Goal: Task Accomplishment & Management: Complete application form

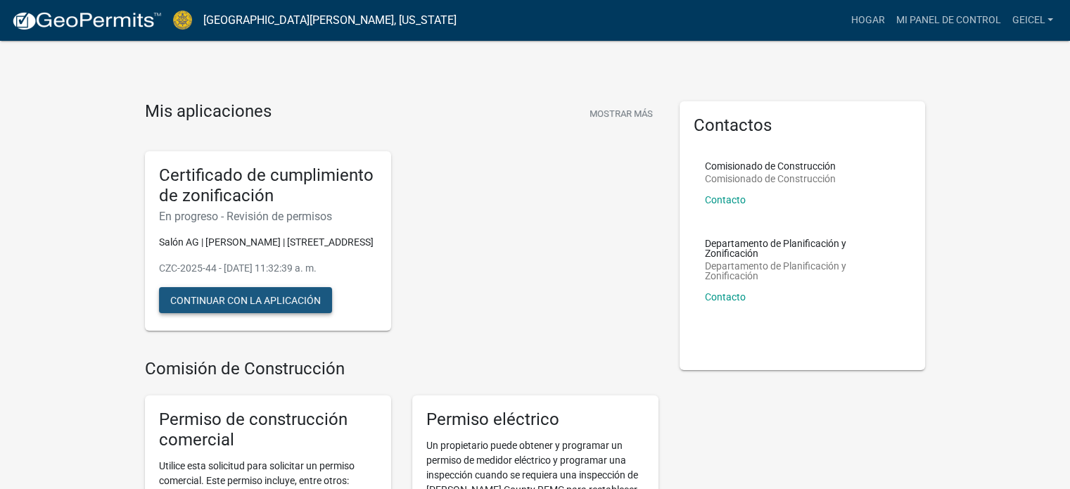
click at [308, 305] on font "Continuar con la aplicación" at bounding box center [245, 299] width 150 height 11
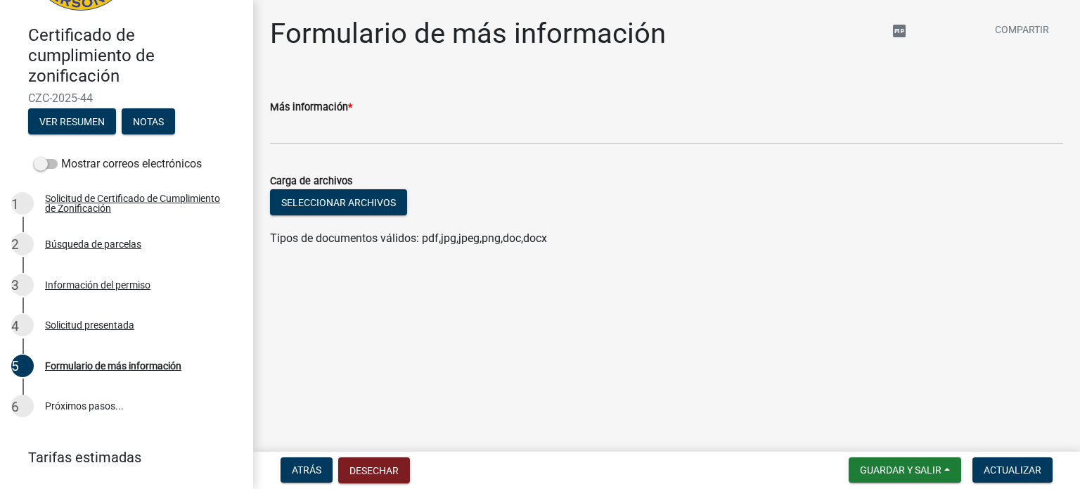
scroll to position [162, 0]
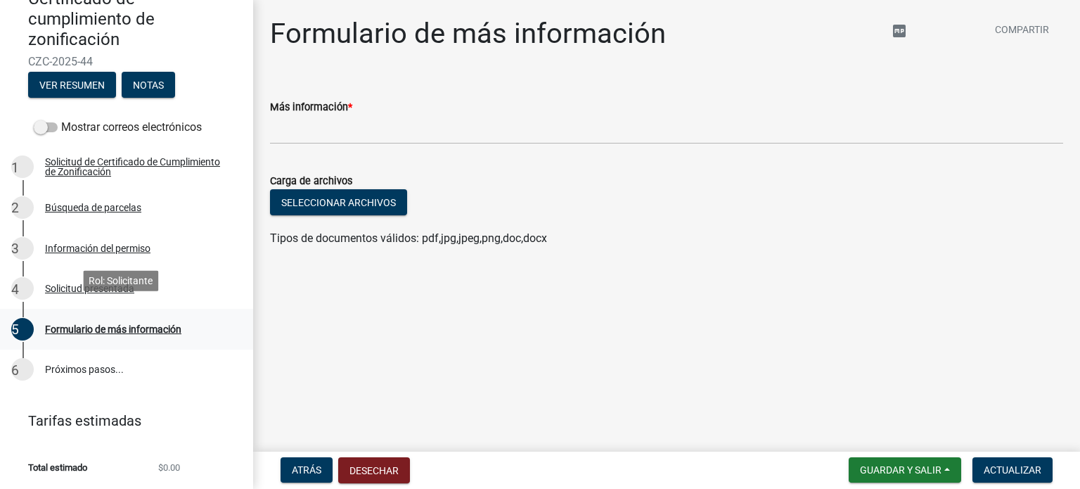
click at [87, 323] on font "Formulario de más información" at bounding box center [113, 328] width 136 height 11
click at [109, 283] on font "Solicitud presentada" at bounding box center [89, 288] width 89 height 11
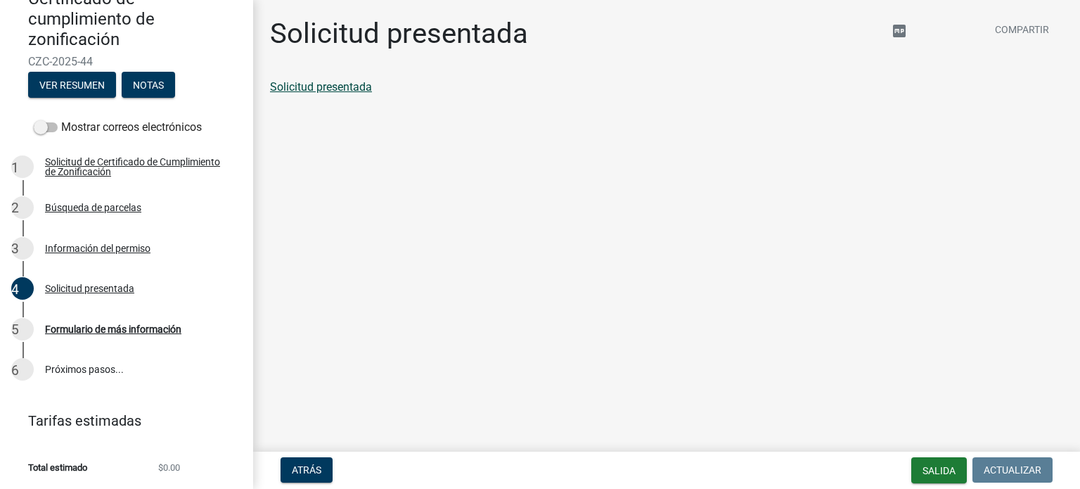
click at [328, 86] on font "Solicitud presentada" at bounding box center [321, 86] width 102 height 13
click at [99, 243] on font "Información del permiso" at bounding box center [97, 248] width 105 height 11
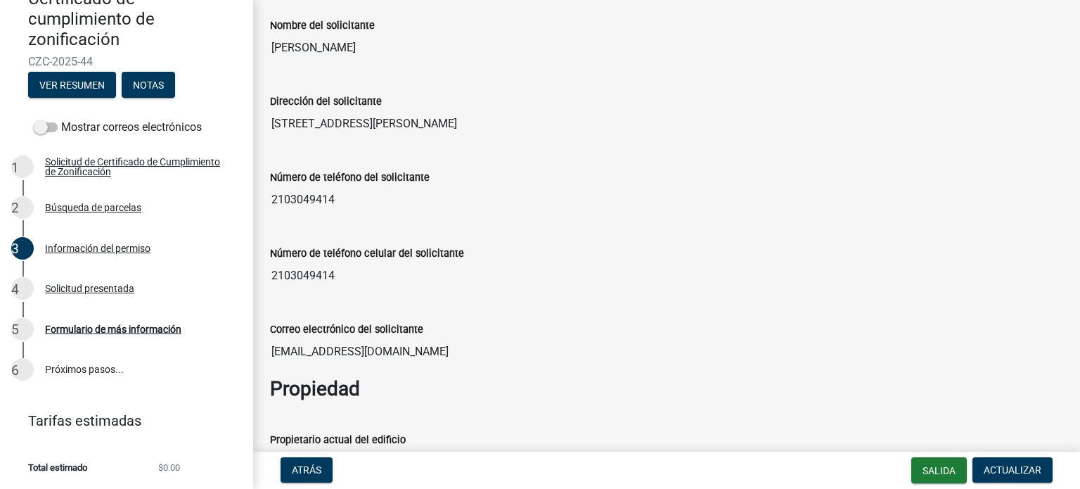
click at [347, 229] on div "Número de teléfono celular del solicitante 2103049414" at bounding box center [666, 257] width 793 height 65
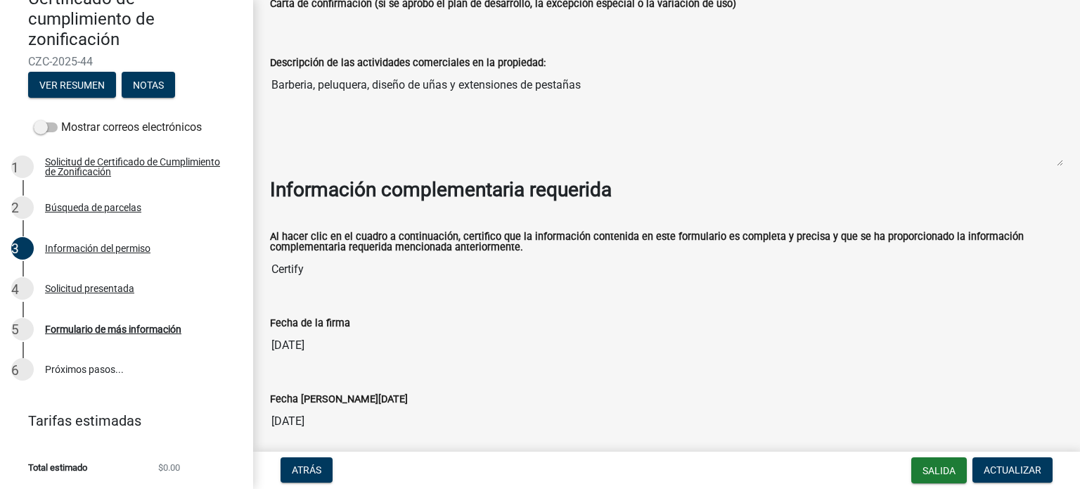
scroll to position [1265, 0]
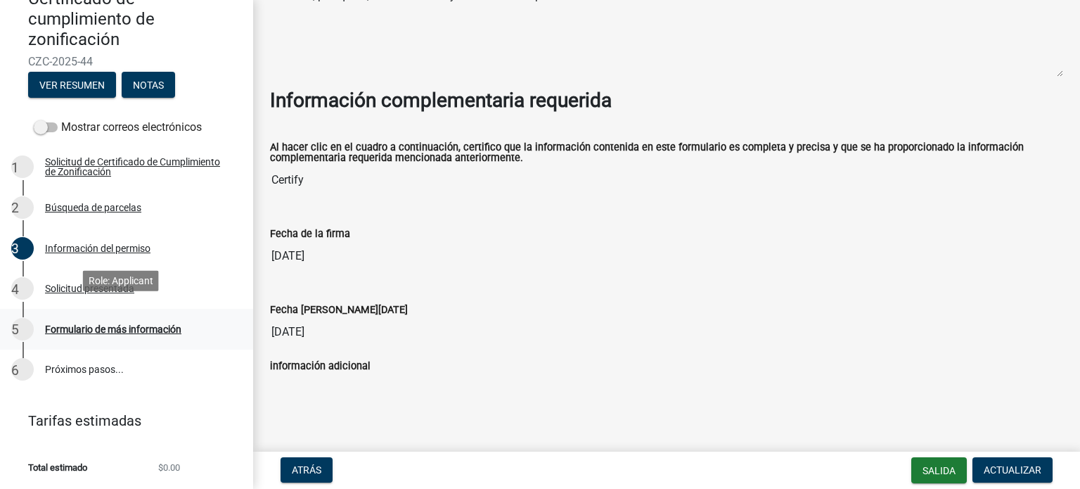
click at [50, 323] on font "Formulario de más información" at bounding box center [113, 328] width 136 height 11
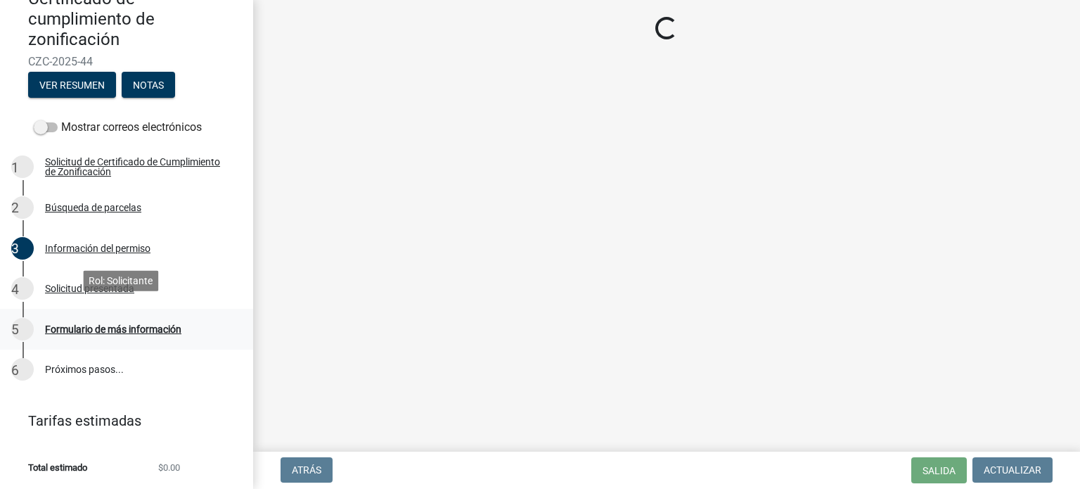
scroll to position [0, 0]
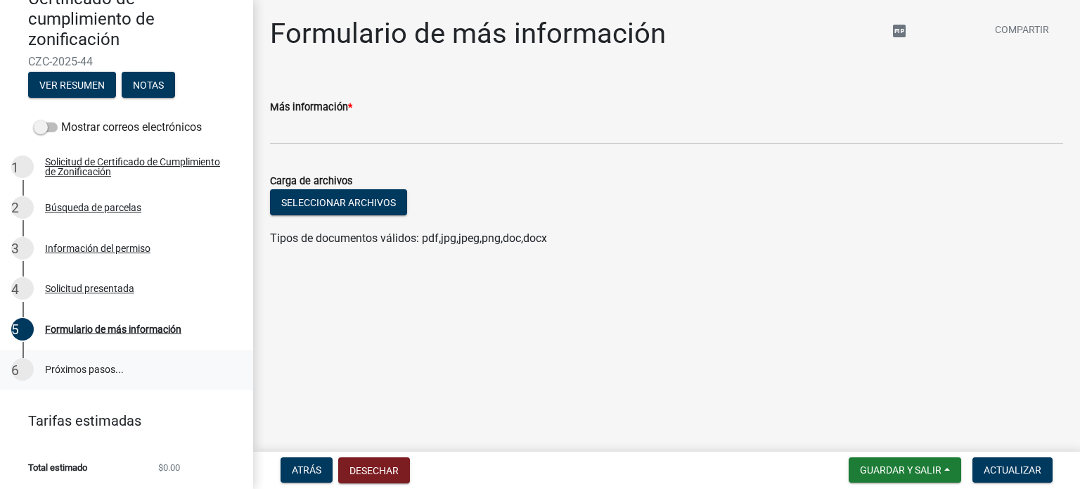
click at [65, 352] on link "6 Próximos pasos..." at bounding box center [126, 370] width 253 height 41
click at [318, 198] on font "Seleccionar archivos" at bounding box center [338, 202] width 115 height 11
click at [940, 465] on font "Guardar y salir" at bounding box center [901, 469] width 82 height 11
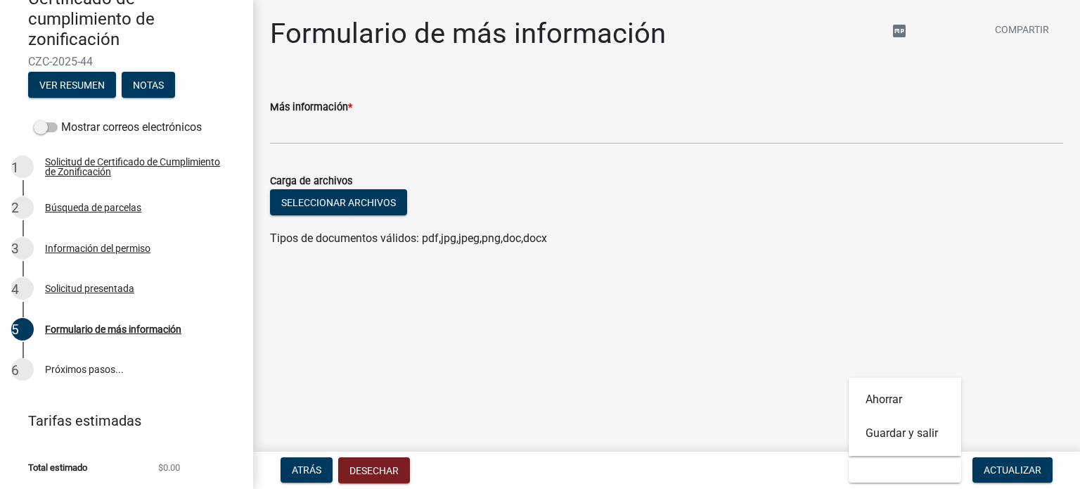
click at [990, 368] on main "Formulario de más información compartir Compartir Más información * Carga de ar…" at bounding box center [666, 223] width 827 height 447
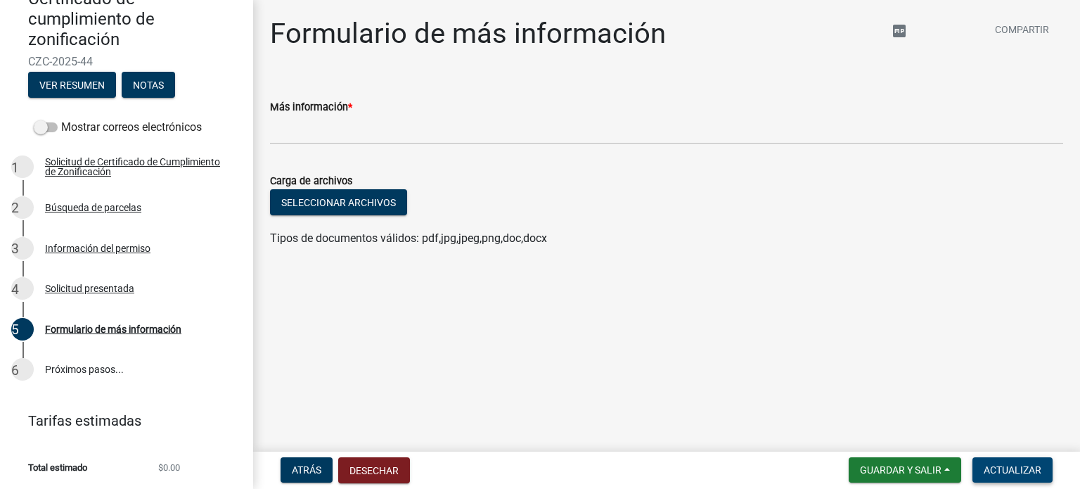
click at [1004, 466] on font "Actualizar" at bounding box center [1013, 469] width 58 height 11
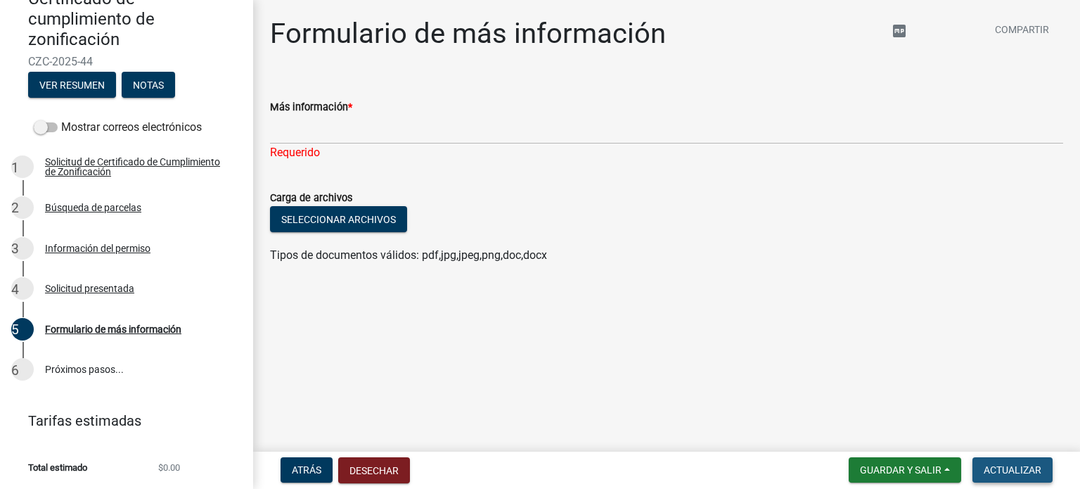
click at [1008, 467] on font "Actualizar" at bounding box center [1013, 469] width 58 height 11
click at [84, 156] on font "Solicitud de Certificado de Cumplimiento de Zonificación" at bounding box center [132, 166] width 175 height 21
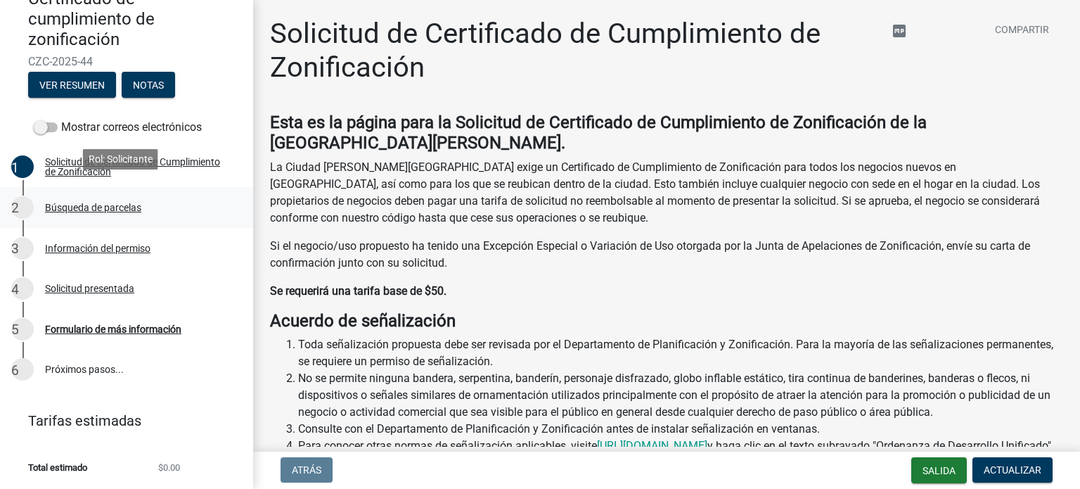
click at [65, 202] on font "Búsqueda de parcelas" at bounding box center [93, 207] width 96 height 11
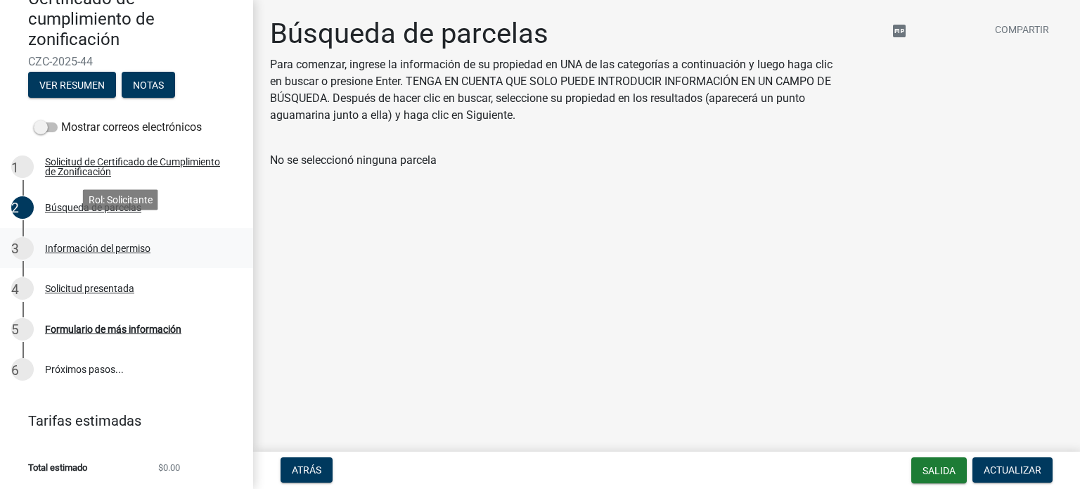
click at [63, 243] on font "Información del permiso" at bounding box center [97, 248] width 105 height 11
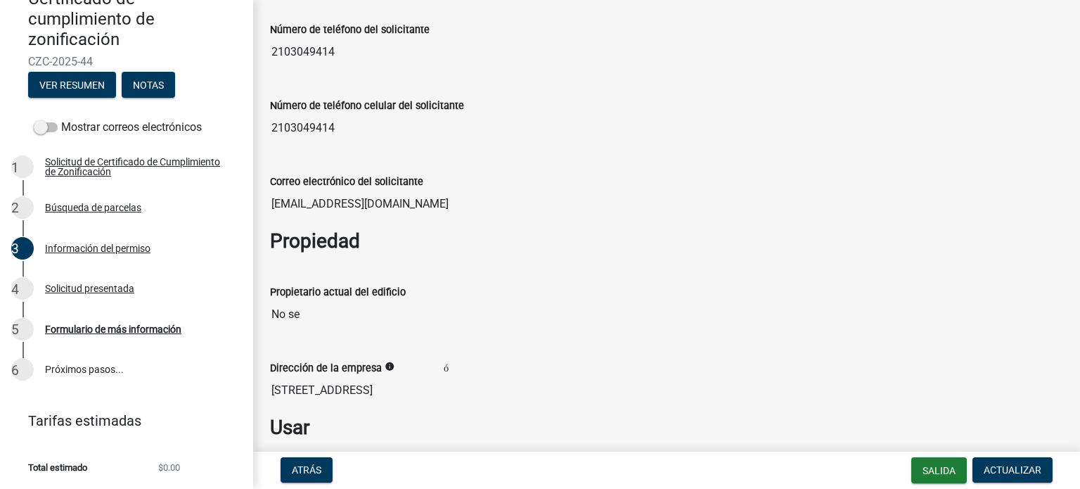
scroll to position [352, 0]
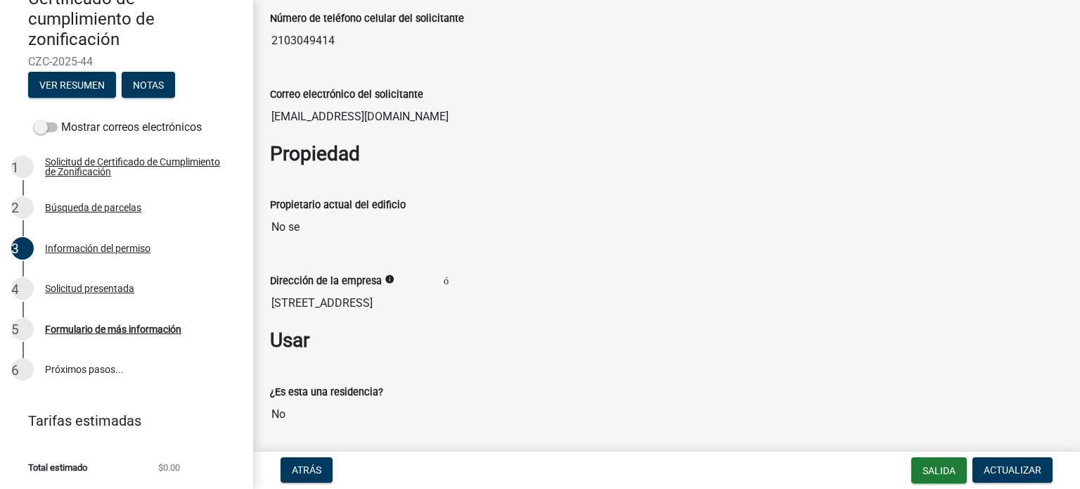
click at [332, 310] on input "[STREET_ADDRESS]" at bounding box center [666, 303] width 793 height 28
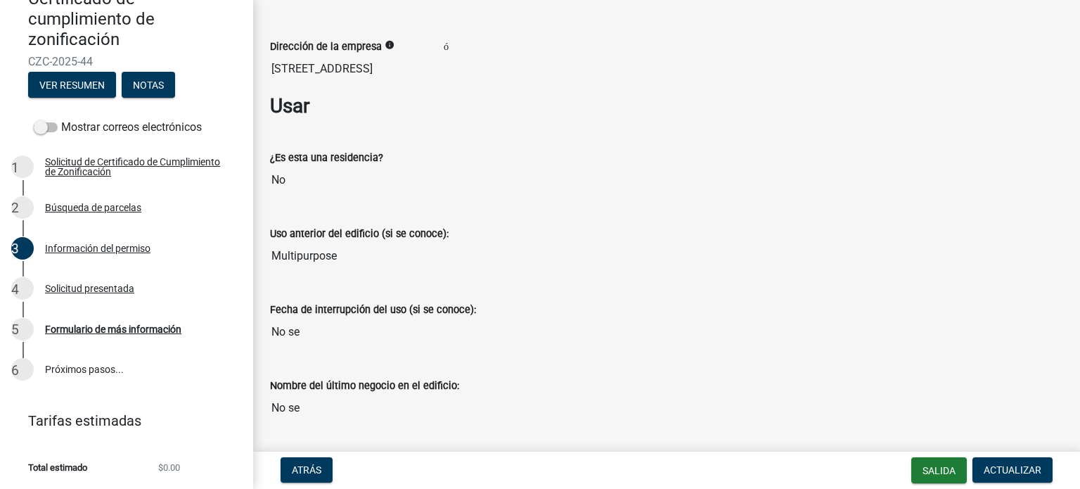
scroll to position [703, 0]
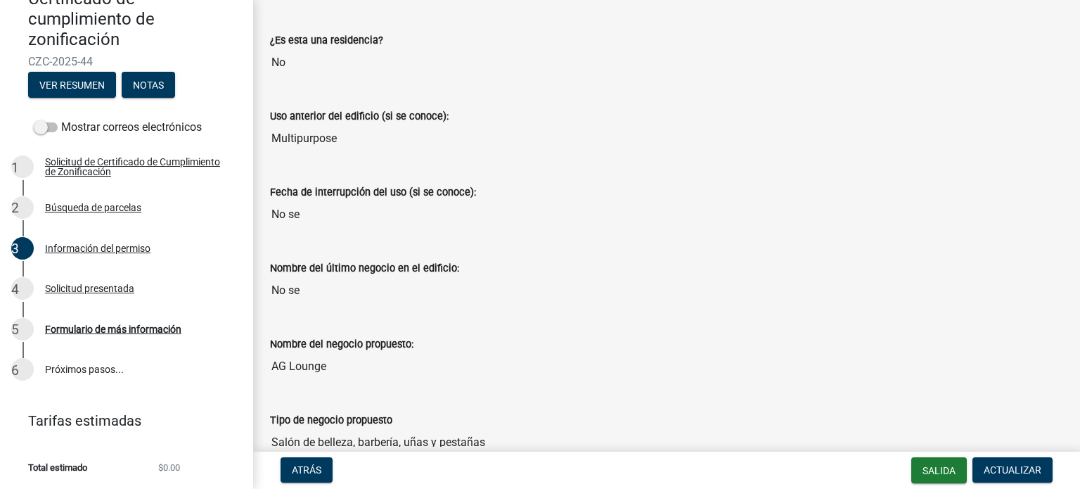
click at [292, 207] on input "No se" at bounding box center [666, 214] width 793 height 28
click at [300, 216] on input "No se" at bounding box center [666, 214] width 793 height 28
click at [323, 216] on input "No se" at bounding box center [666, 214] width 793 height 28
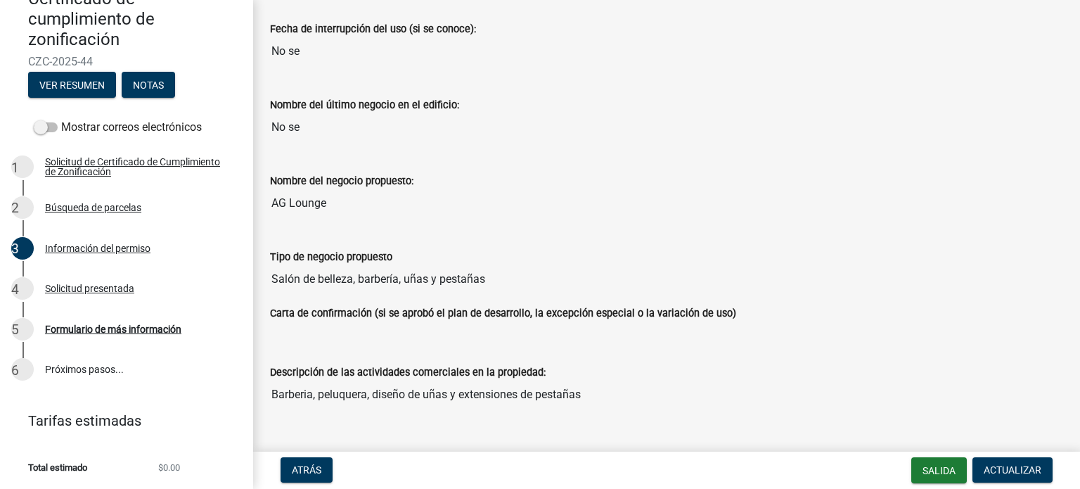
scroll to position [937, 0]
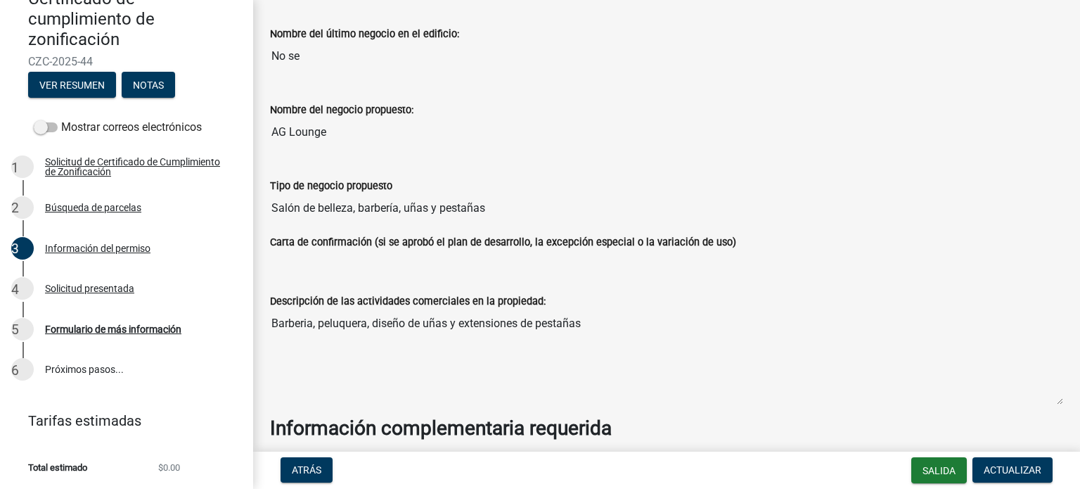
click at [366, 207] on input "Salón de belleza, barbería, uñas y pestañas" at bounding box center [666, 208] width 793 height 28
click at [371, 205] on input "Salón de belleza, barbería, uñas y pestañas" at bounding box center [666, 208] width 793 height 28
click at [420, 205] on input "Salón de belleza, barbería, uñas y pestañas" at bounding box center [666, 208] width 793 height 28
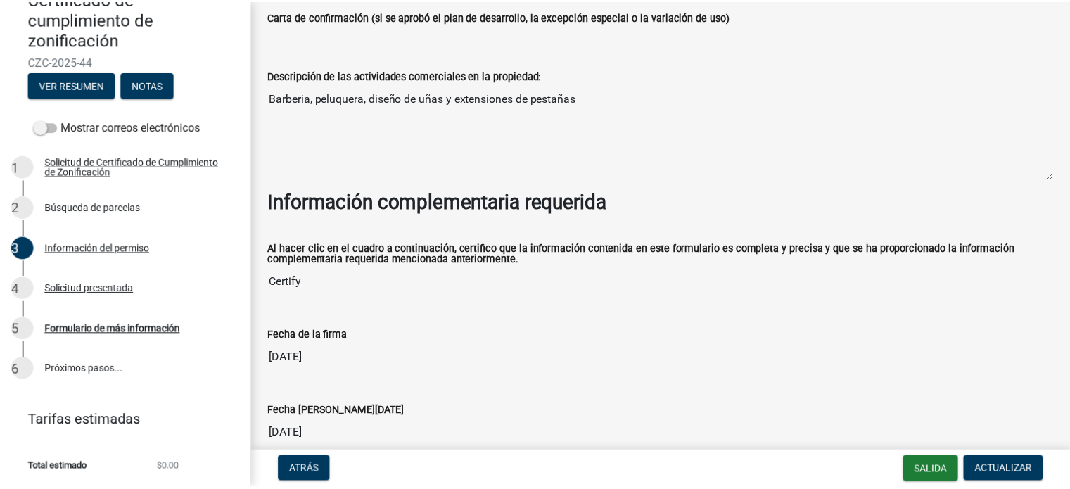
scroll to position [1265, 0]
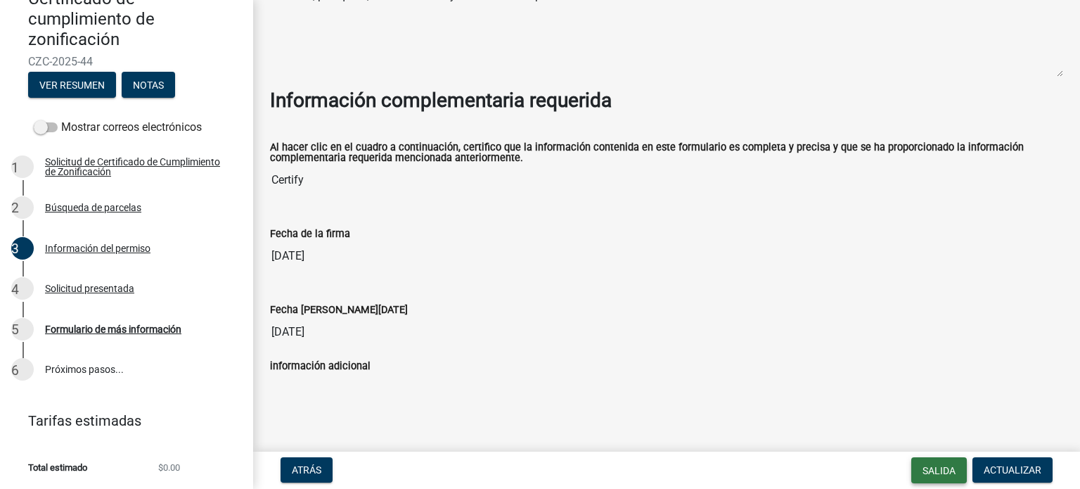
click at [928, 468] on font "Salida" at bounding box center [939, 470] width 33 height 11
